Goal: Check status: Check status

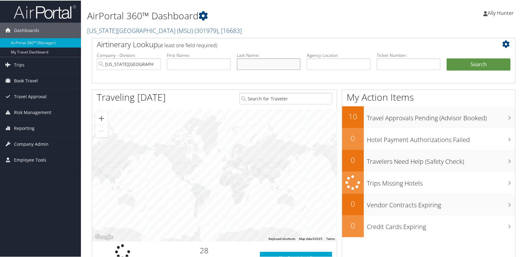
click at [250, 62] on input "text" at bounding box center [269, 64] width 64 height 12
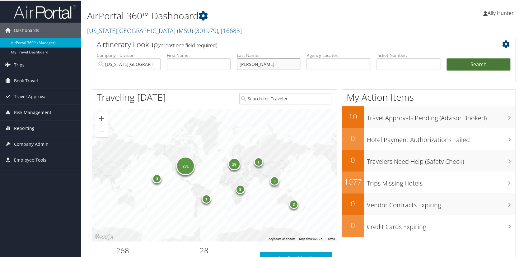
type input "Pusuluri"
click at [464, 65] on button "Search" at bounding box center [478, 64] width 64 height 12
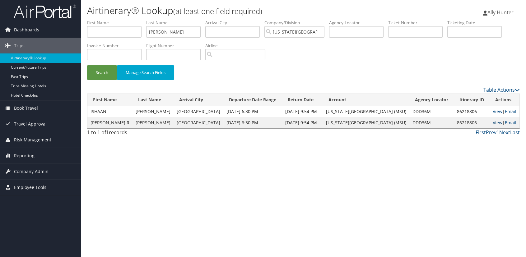
click at [493, 124] on link "View" at bounding box center [498, 123] width 10 height 6
click at [495, 123] on link "View" at bounding box center [498, 123] width 10 height 6
drag, startPoint x: 170, startPoint y: 31, endPoint x: 68, endPoint y: 48, distance: 103.7
click at [106, 20] on ul "First Name Last Name [PERSON_NAME] Departure City Arrival City Company/Division…" at bounding box center [303, 20] width 433 height 0
paste input "7E275B4401936BA66062"
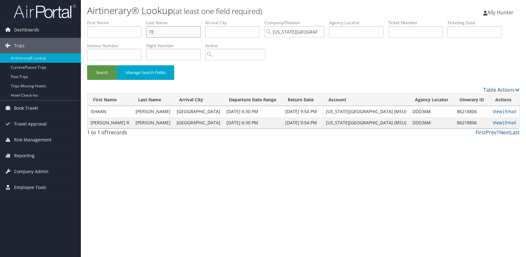
type input "7"
click at [168, 30] on input "text" at bounding box center [173, 32] width 54 height 12
type input "waarala"
click at [105, 71] on button "Search" at bounding box center [102, 72] width 30 height 15
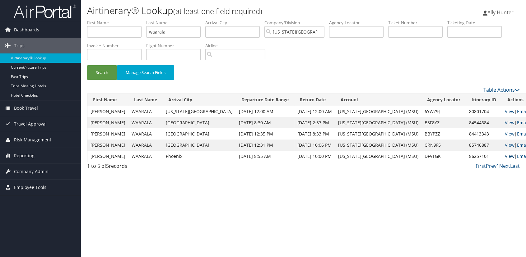
click at [505, 156] on link "View" at bounding box center [510, 156] width 10 height 6
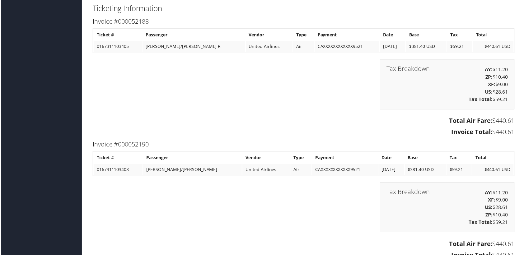
scroll to position [650, 0]
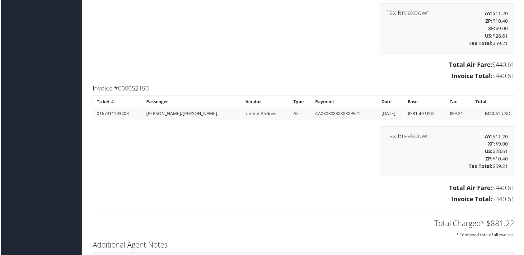
click at [286, 37] on div "Tax Breakdown AY: $11.20 ZP: $10.40 XF: $9.00 US: $28.61 Tax Total: $59.21" at bounding box center [303, 31] width 433 height 57
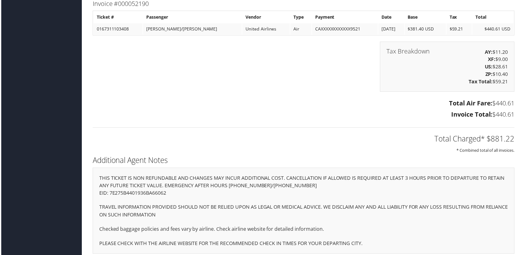
scroll to position [748, 0]
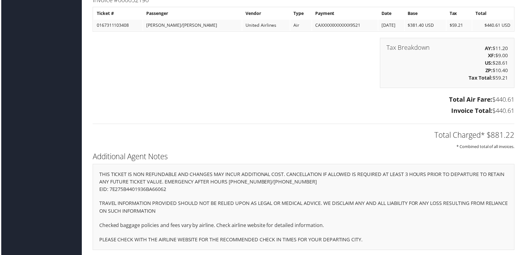
click at [155, 189] on p "EID: 7E275B4401936BA66062" at bounding box center [303, 190] width 410 height 8
copy p "7E275B4401936BA66062"
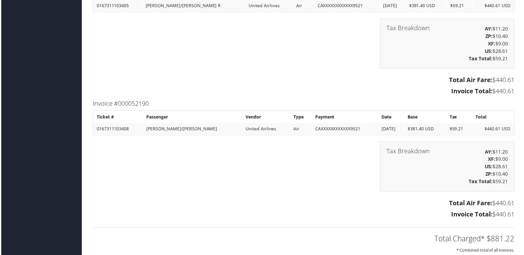
scroll to position [719, 0]
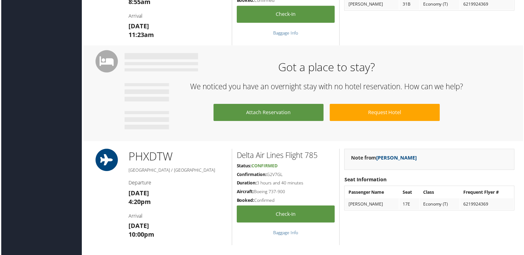
scroll to position [622, 0]
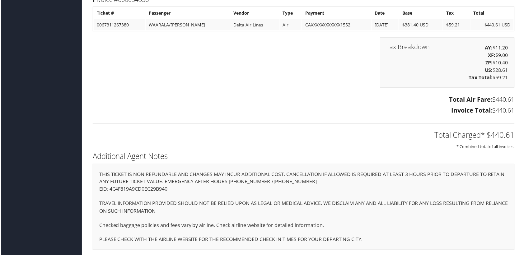
click at [138, 190] on p "EID: 4C4F819A9CD0EC29B940" at bounding box center [303, 190] width 410 height 8
click at [138, 189] on p "EID: 4C4F819A9CD0EC29B940" at bounding box center [303, 190] width 410 height 8
copy p "4C4F819A9CD0EC29B940"
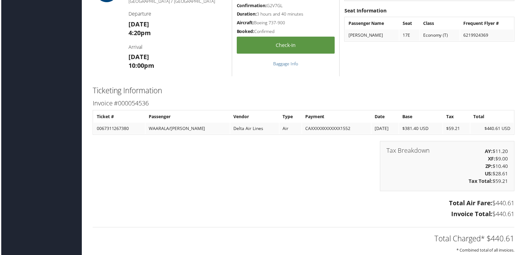
scroll to position [481, 0]
